Goal: Book appointment/travel/reservation

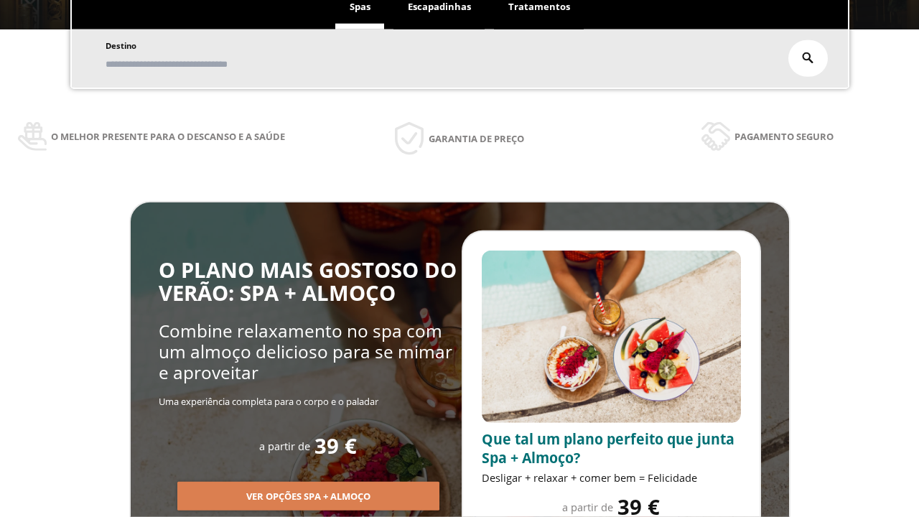
scroll to position [244, 0]
click at [439, 7] on span "Escapadinhas" at bounding box center [439, 6] width 63 height 13
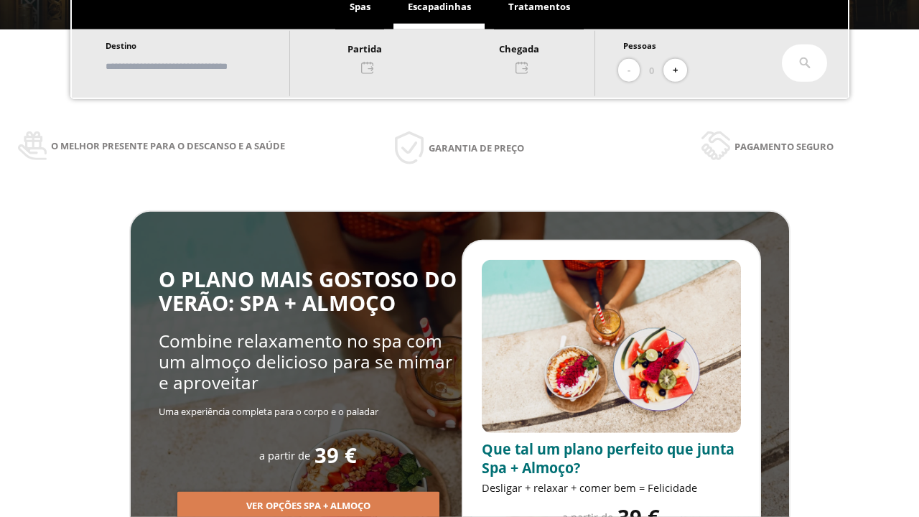
click at [202, 66] on input "text" at bounding box center [190, 66] width 179 height 25
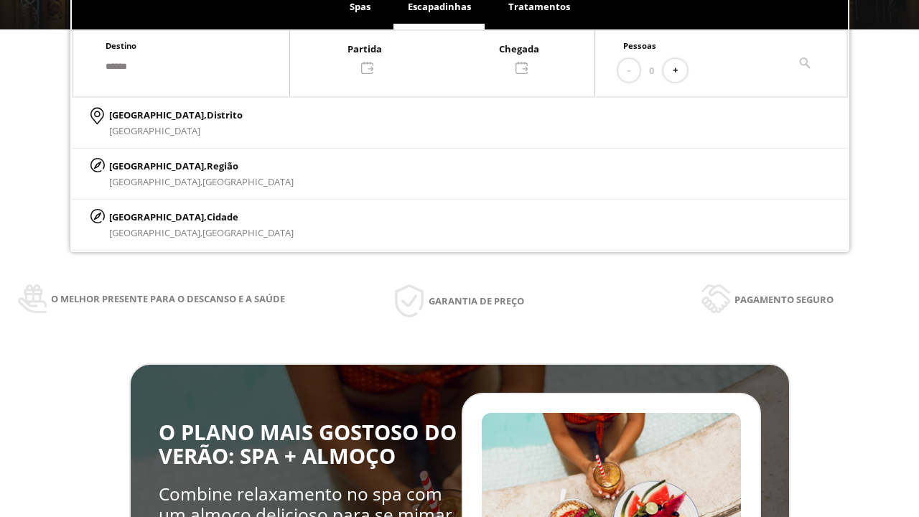
type input "******"
click at [144, 216] on p "[GEOGRAPHIC_DATA], Cidade" at bounding box center [201, 217] width 184 height 16
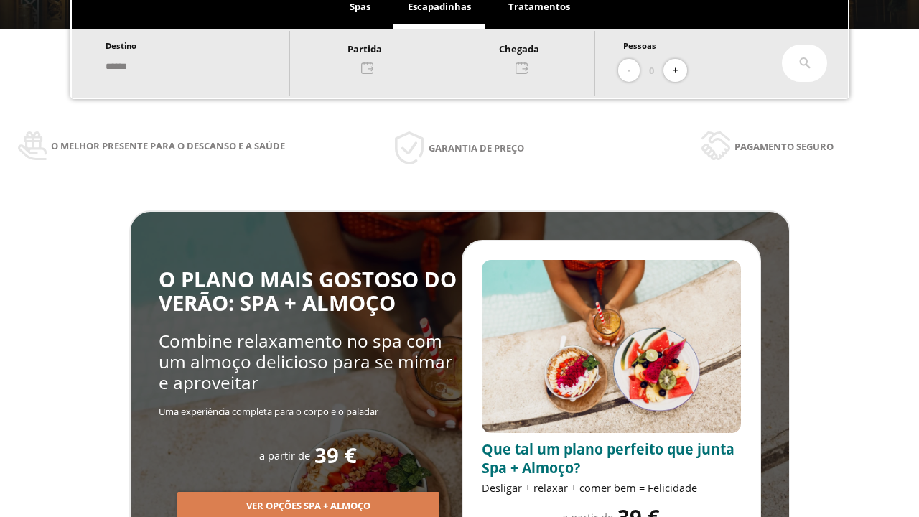
click at [456, 57] on div at bounding box center [442, 57] width 304 height 34
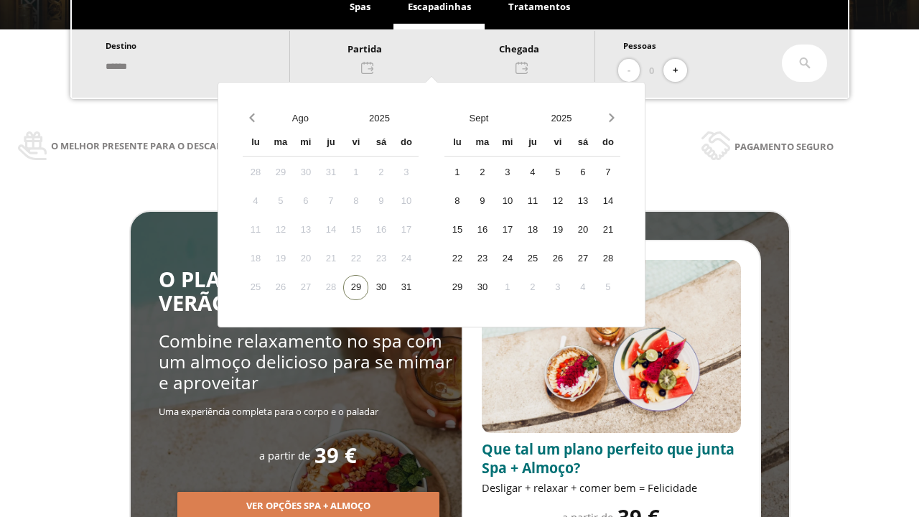
click at [418, 287] on div "31" at bounding box center [405, 287] width 25 height 25
click at [469, 172] on div "1" at bounding box center [456, 172] width 25 height 25
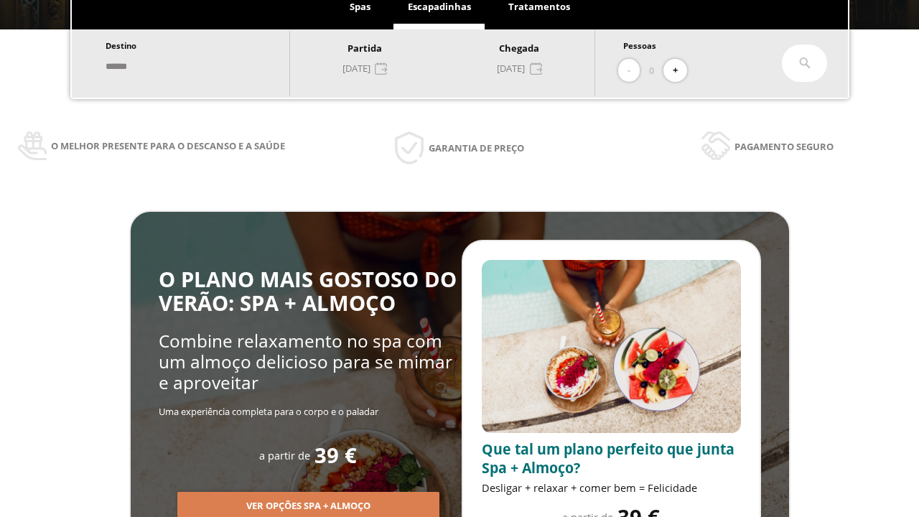
click at [680, 70] on button "+" at bounding box center [675, 71] width 24 height 24
